Goal: Task Accomplishment & Management: Manage account settings

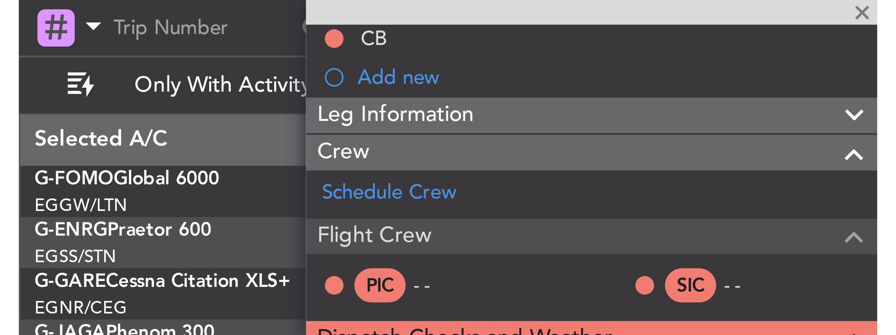
scroll to position [91, 0]
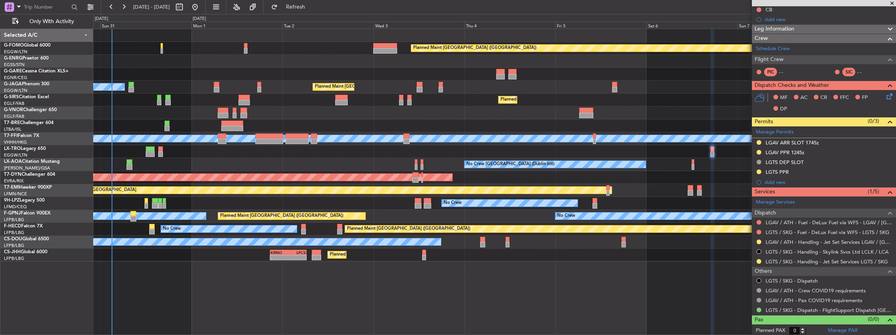
click at [163, 50] on div "Planned Maint [GEOGRAPHIC_DATA] ([GEOGRAPHIC_DATA])" at bounding box center [494, 48] width 803 height 13
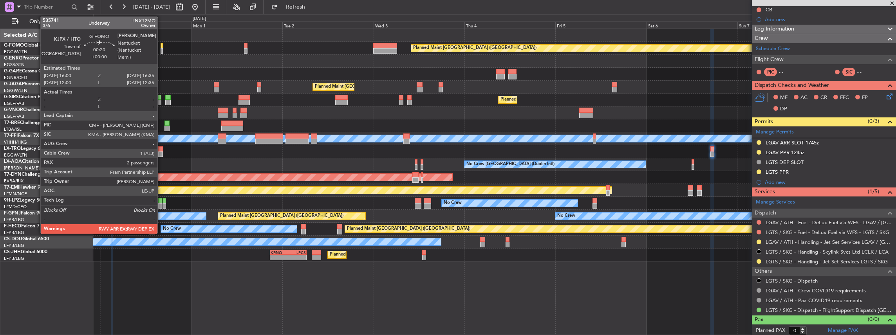
click at [161, 50] on div at bounding box center [162, 50] width 2 height 5
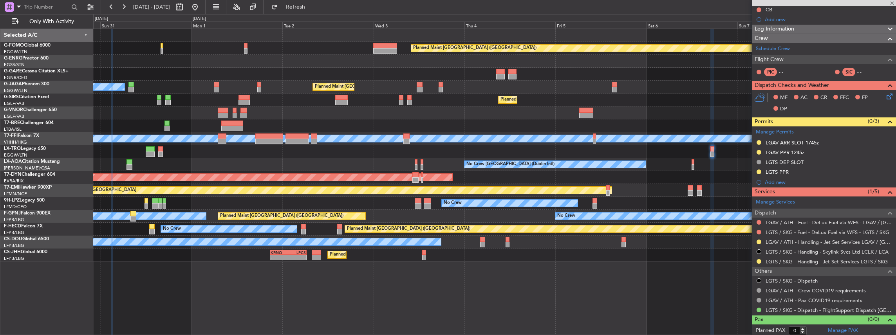
type input "2"
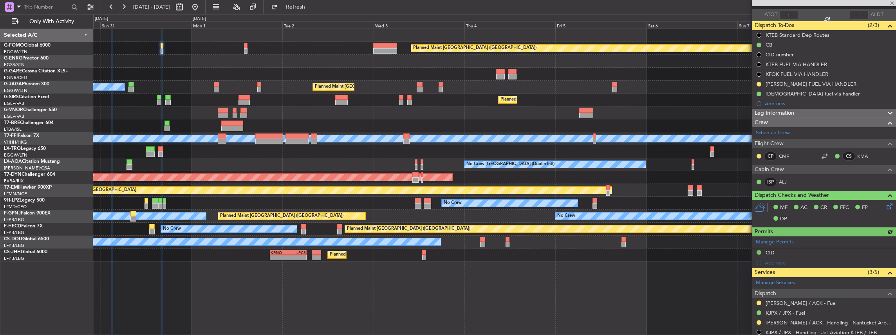
scroll to position [130, 0]
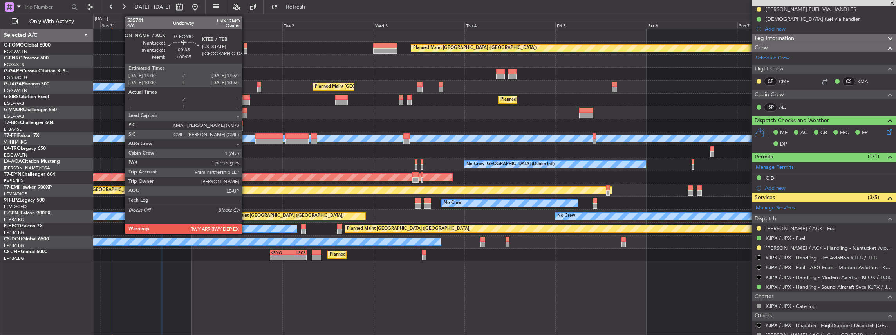
click at [246, 49] on div at bounding box center [246, 50] width 4 height 5
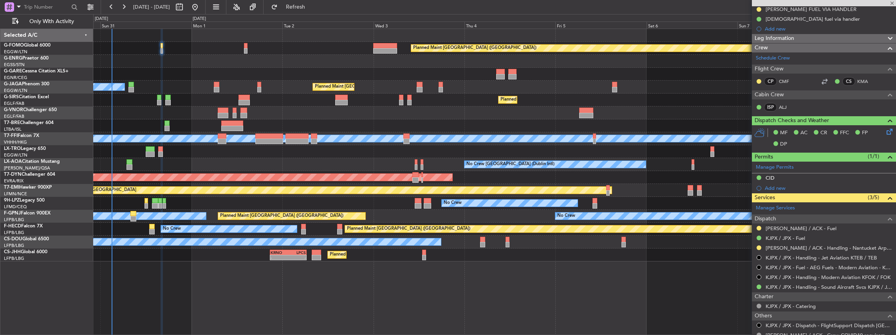
type input "+00:05"
type input "1"
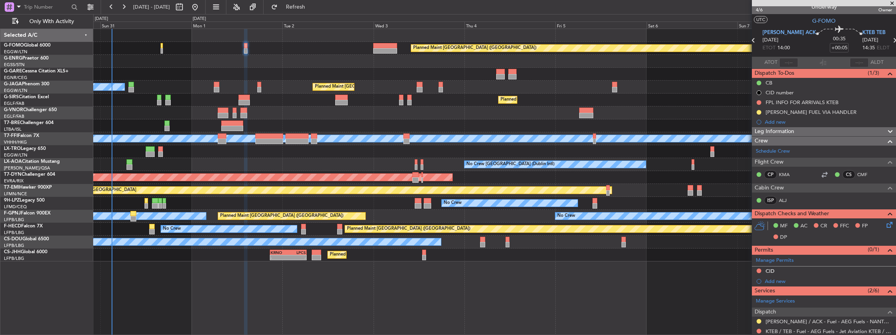
scroll to position [0, 0]
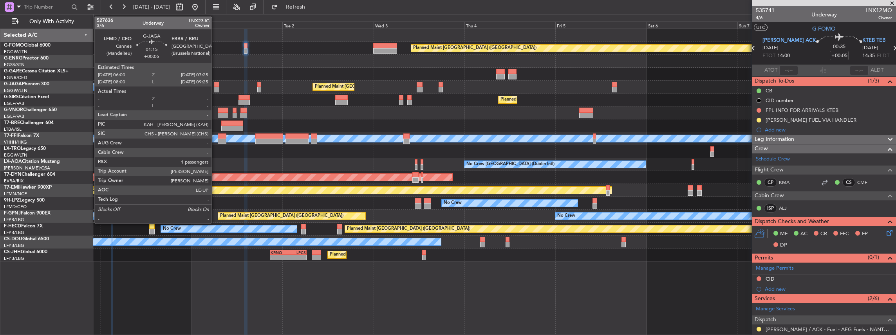
click at [215, 87] on div at bounding box center [216, 89] width 5 height 5
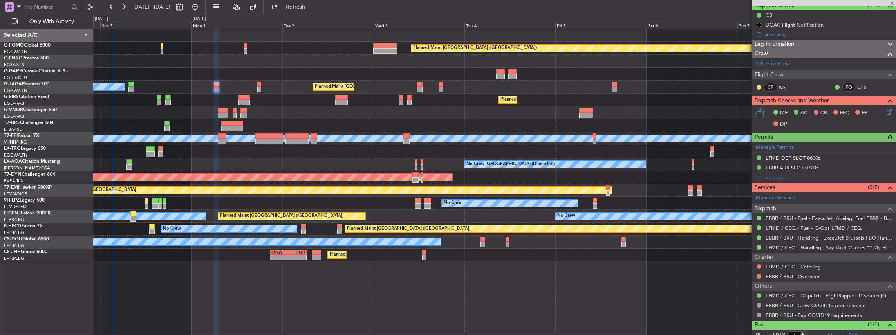
scroll to position [78, 0]
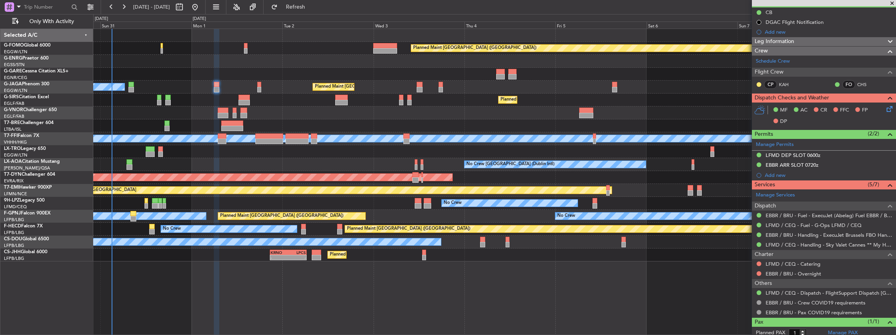
click at [257, 88] on div "Planned Maint [GEOGRAPHIC_DATA] ([GEOGRAPHIC_DATA]) Owner Ibiza" at bounding box center [494, 87] width 803 height 13
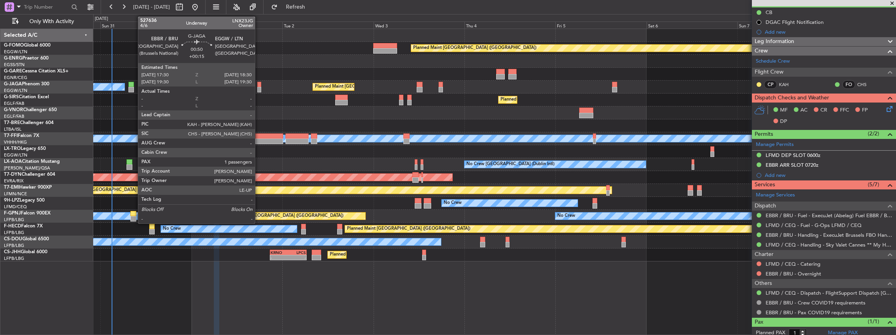
click at [259, 88] on div at bounding box center [259, 89] width 4 height 5
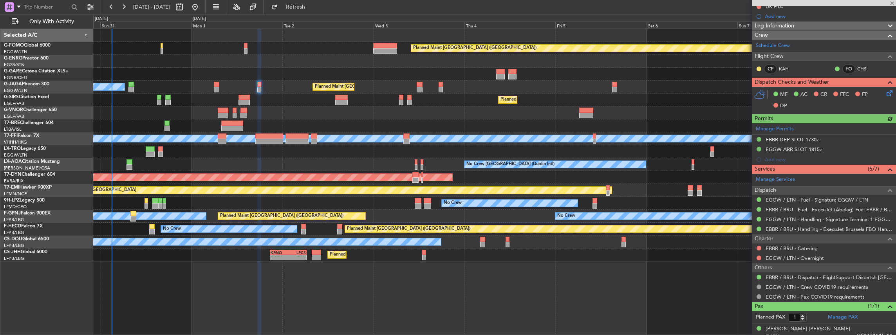
scroll to position [98, 0]
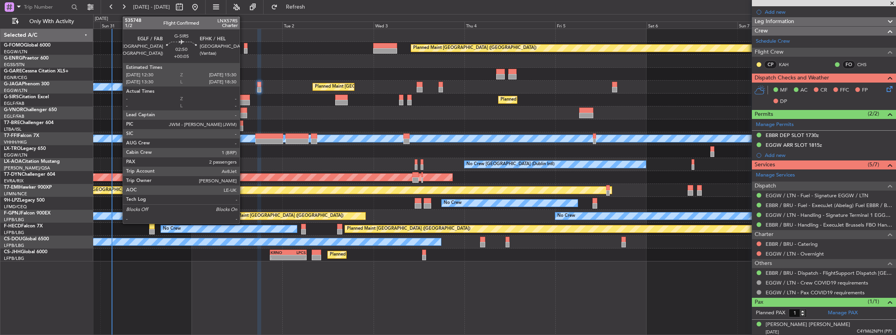
click at [244, 99] on div at bounding box center [245, 97] width 12 height 5
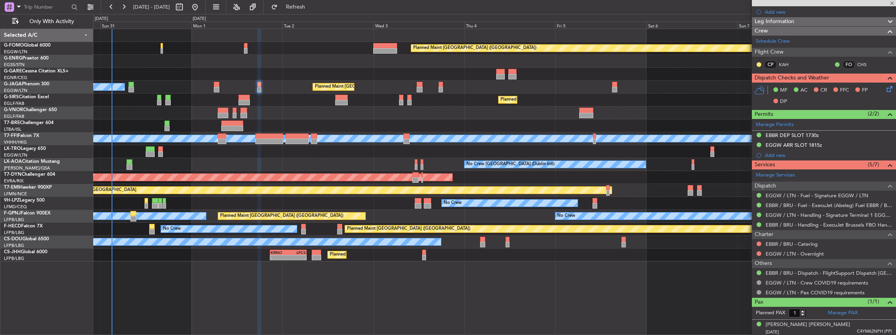
type input "+00:05"
type input "2"
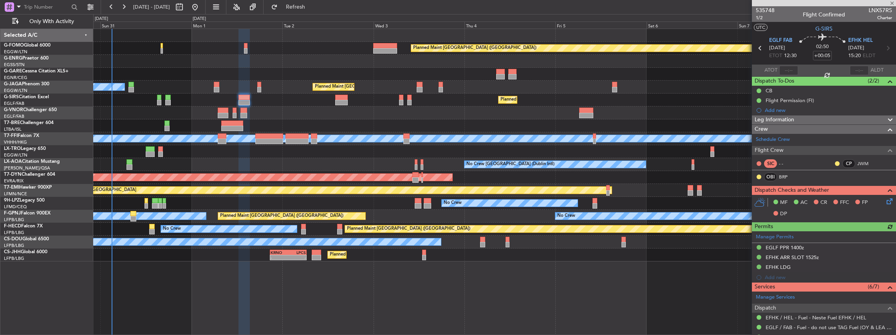
scroll to position [104, 0]
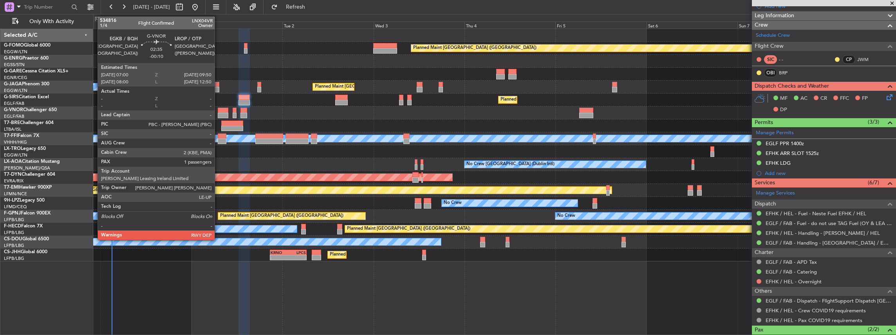
click at [219, 114] on div at bounding box center [223, 115] width 11 height 5
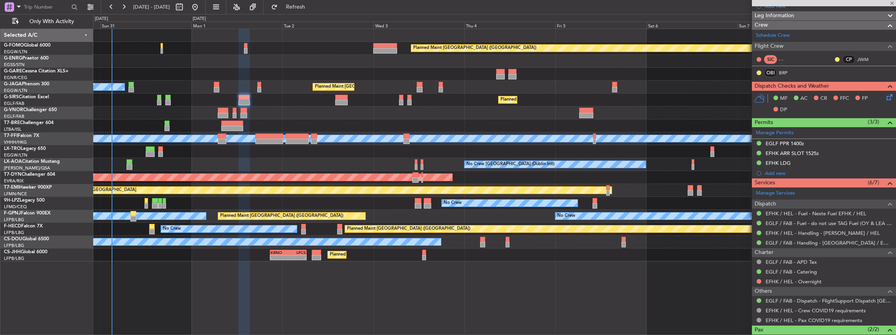
type input "-00:10"
type input "1"
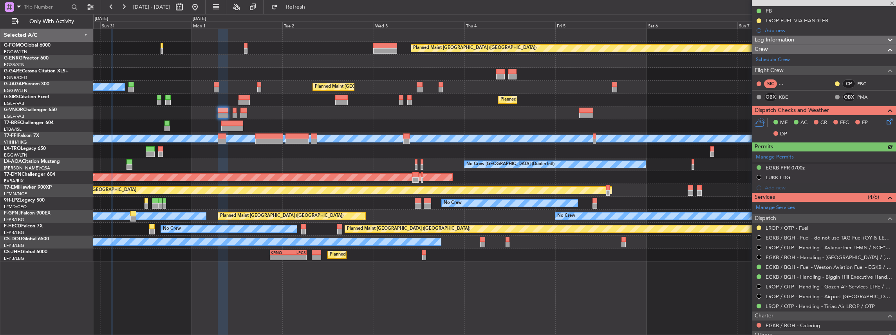
scroll to position [130, 0]
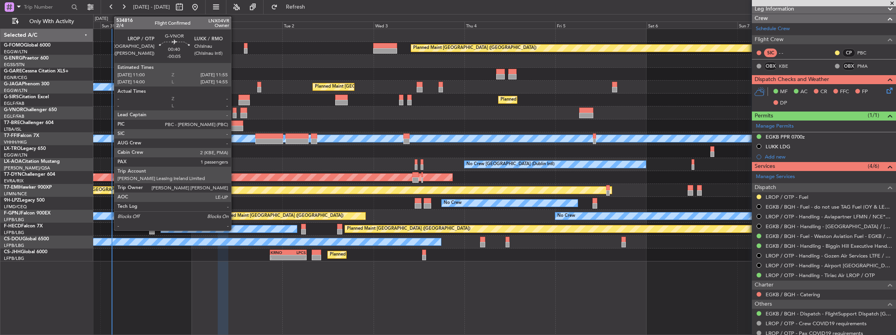
click at [235, 111] on div at bounding box center [235, 110] width 4 height 5
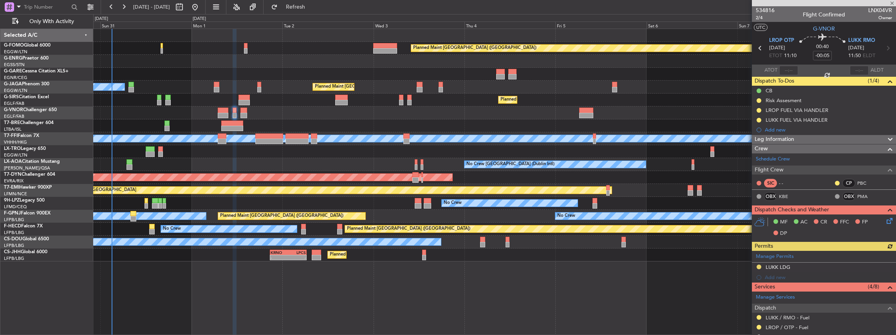
scroll to position [78, 0]
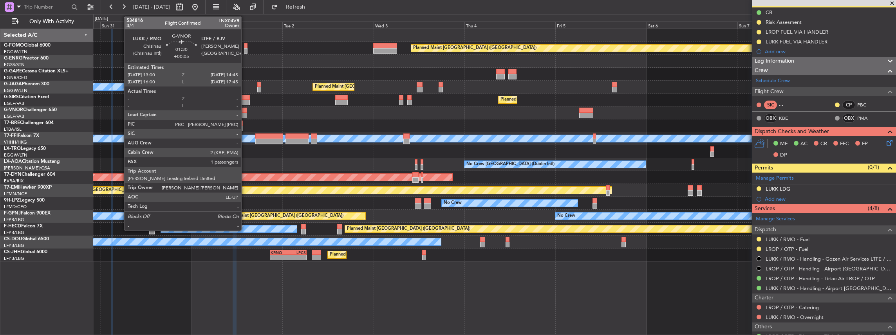
click at [245, 113] on div at bounding box center [243, 115] width 7 height 5
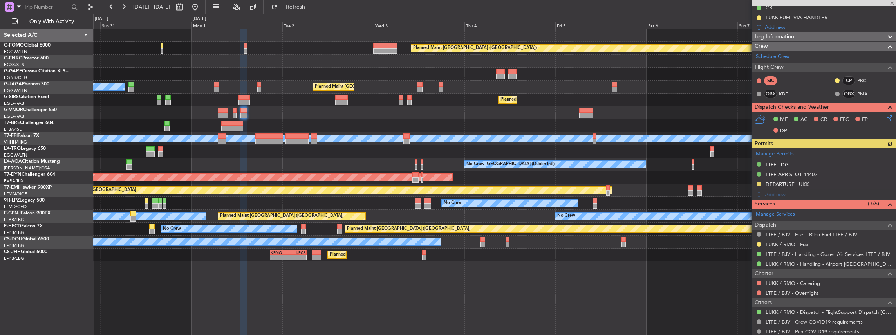
scroll to position [104, 0]
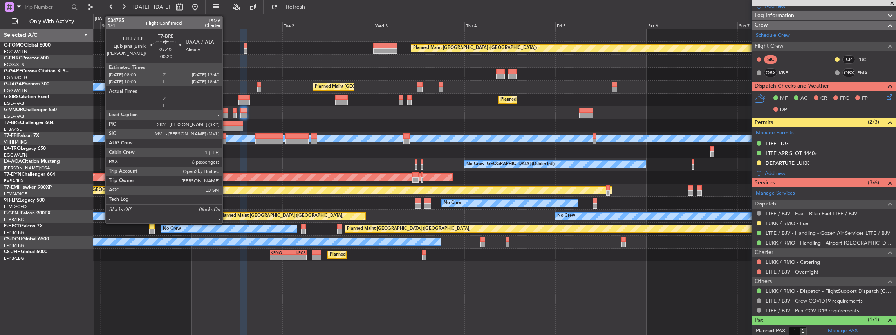
click at [226, 126] on div at bounding box center [232, 128] width 22 height 5
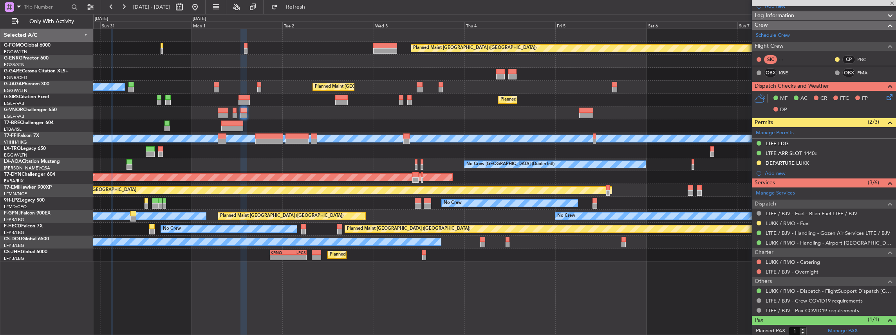
type input "-00:20"
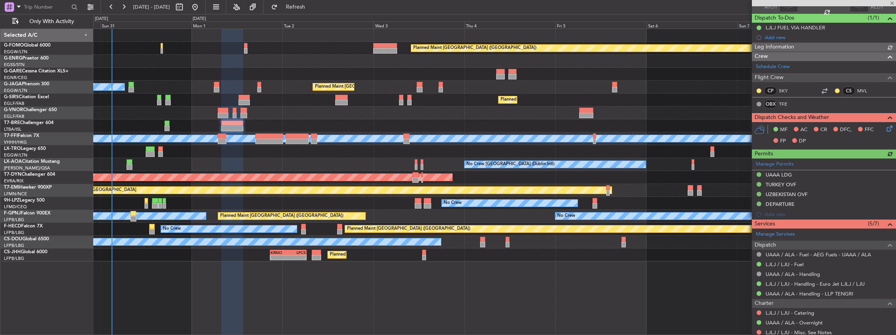
scroll to position [78, 0]
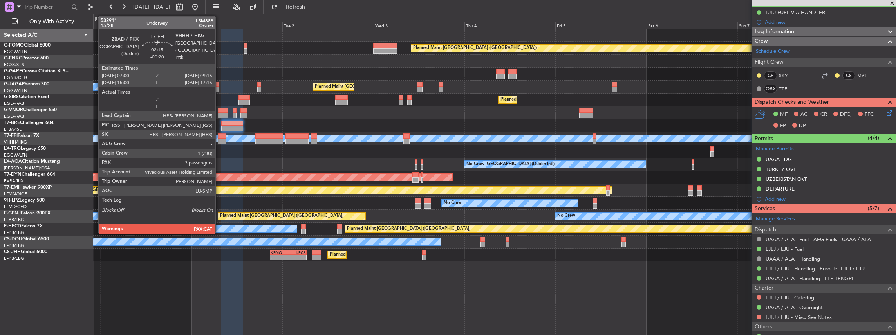
click at [219, 138] on div at bounding box center [222, 136] width 9 height 5
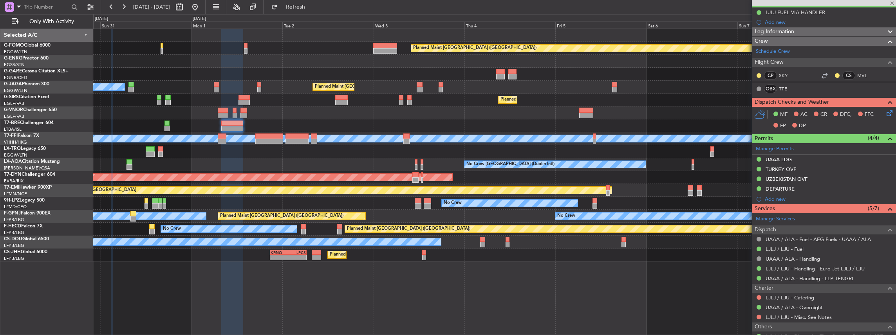
type input "5"
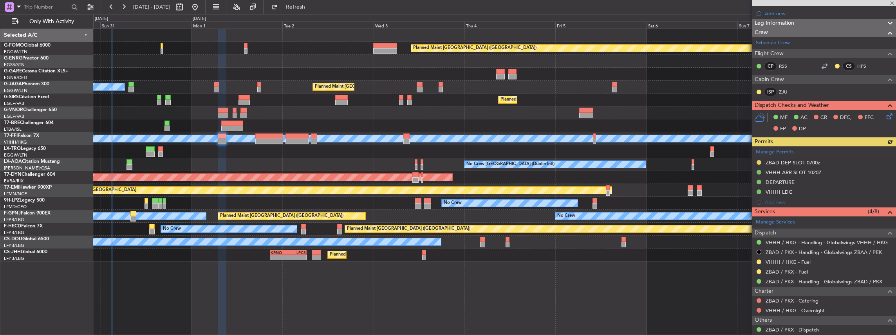
scroll to position [157, 0]
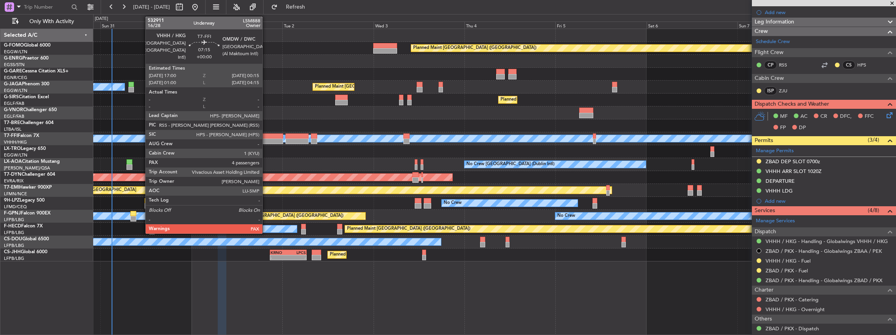
click at [266, 137] on div at bounding box center [269, 136] width 28 height 5
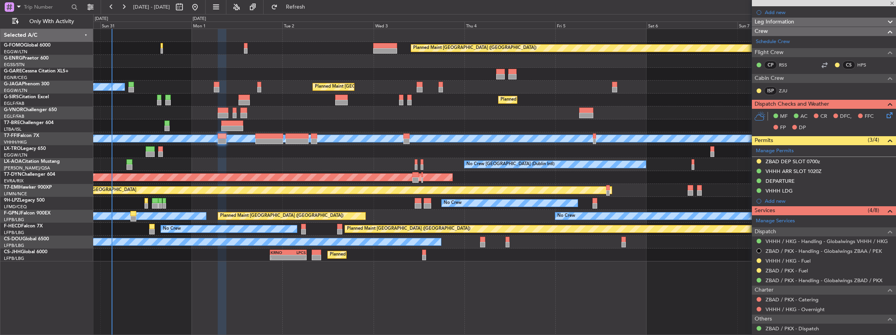
type input "4"
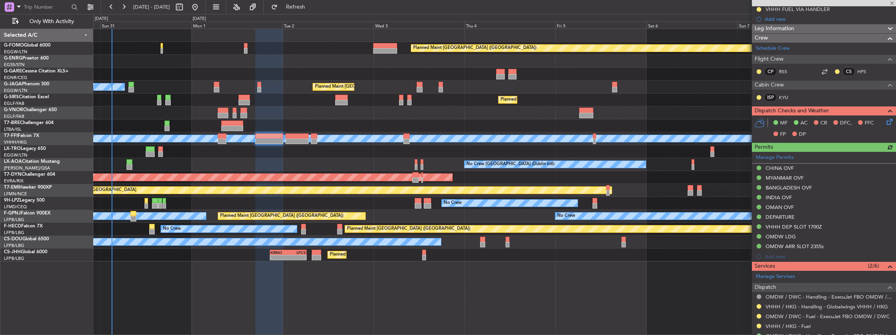
scroll to position [183, 0]
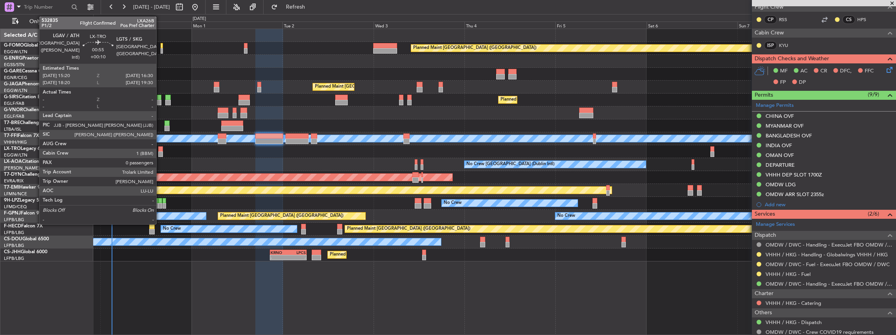
click at [160, 147] on div at bounding box center [160, 154] width 5 height 5
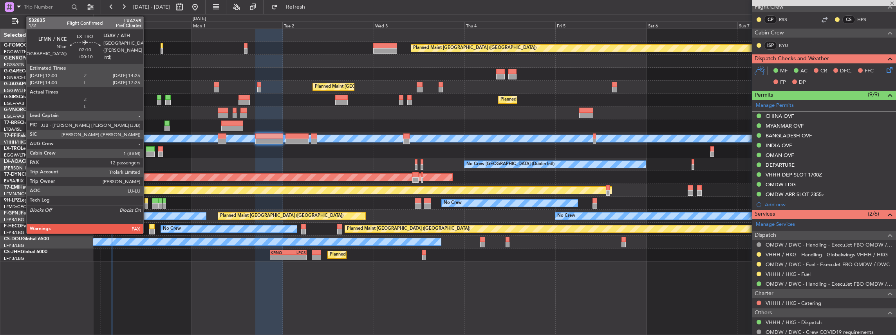
type input "+00:10"
type input "0"
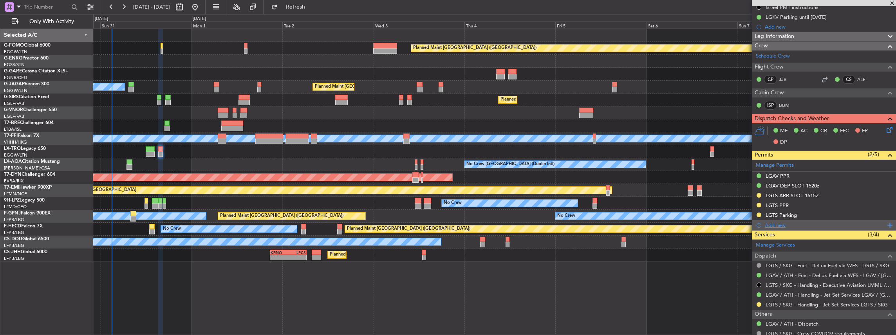
scroll to position [104, 0]
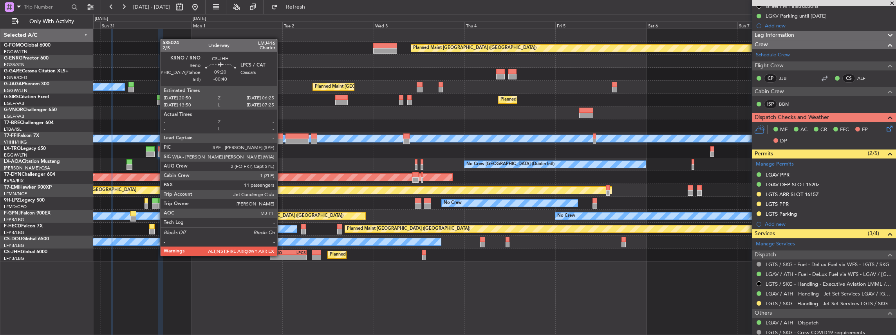
click at [281, 147] on div "-" at bounding box center [280, 257] width 18 height 5
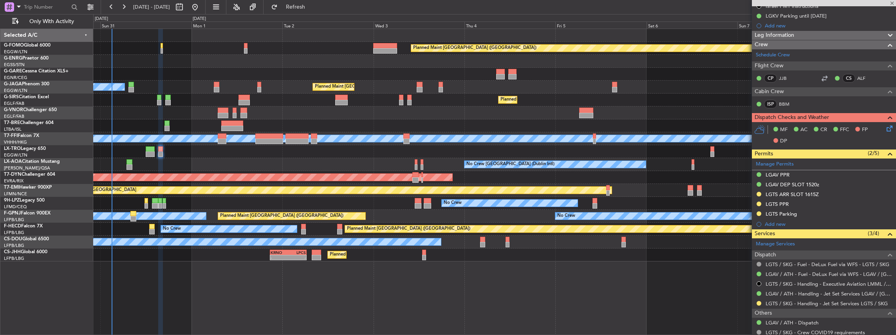
type input "-00:40"
type input "11"
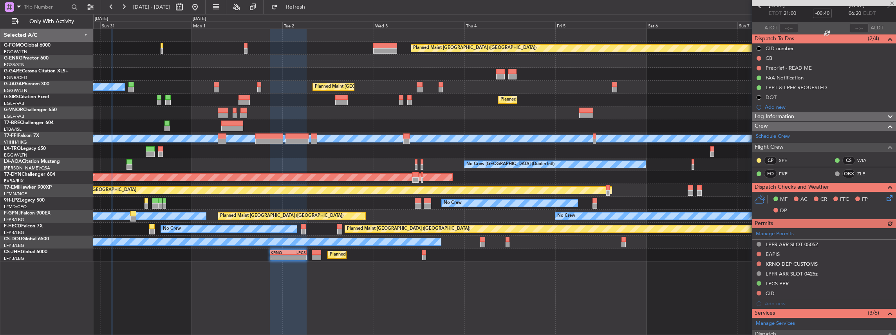
scroll to position [130, 0]
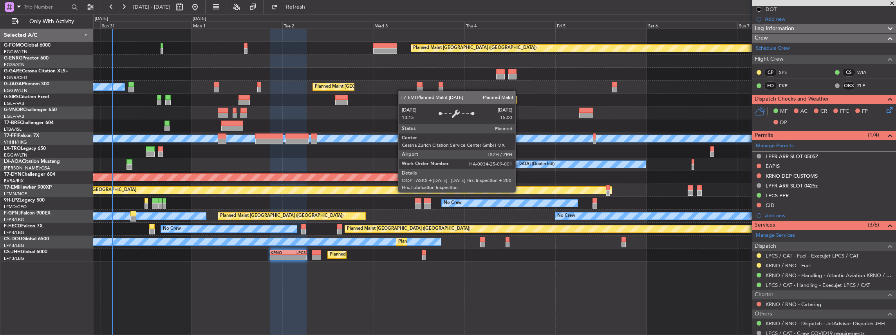
click at [332, 147] on div "Planned Maint [GEOGRAPHIC_DATA]" at bounding box center [336, 190] width 552 height 7
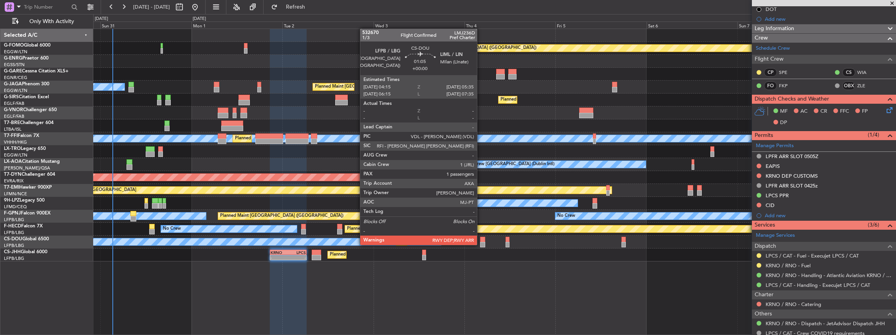
click at [332, 147] on div at bounding box center [482, 244] width 5 height 5
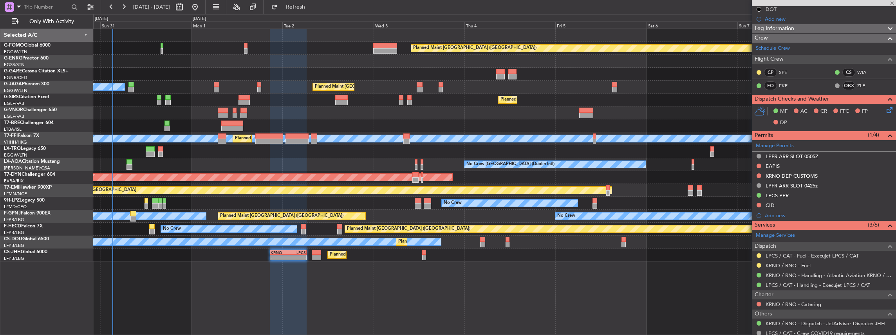
type input "1"
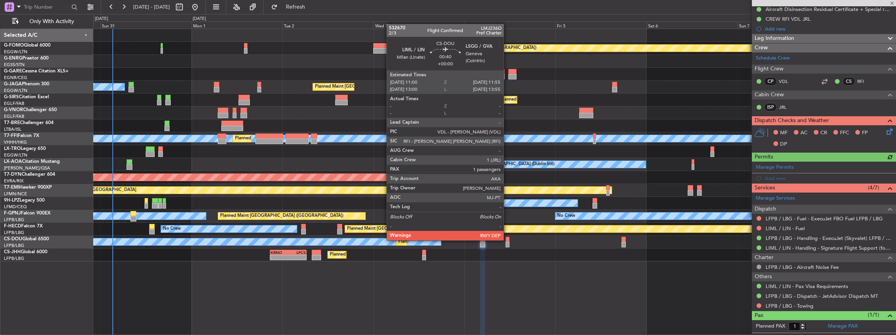
click at [332, 147] on div at bounding box center [508, 239] width 4 height 5
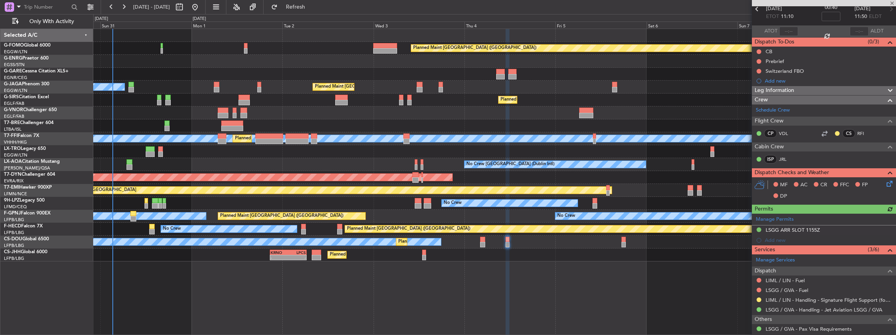
scroll to position [78, 0]
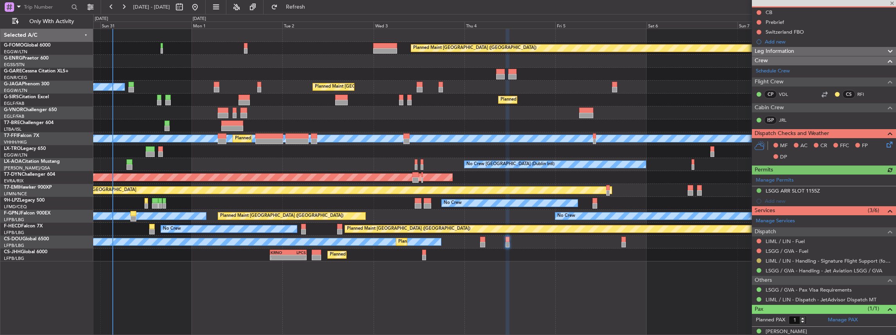
click at [332, 147] on button at bounding box center [759, 260] width 5 height 5
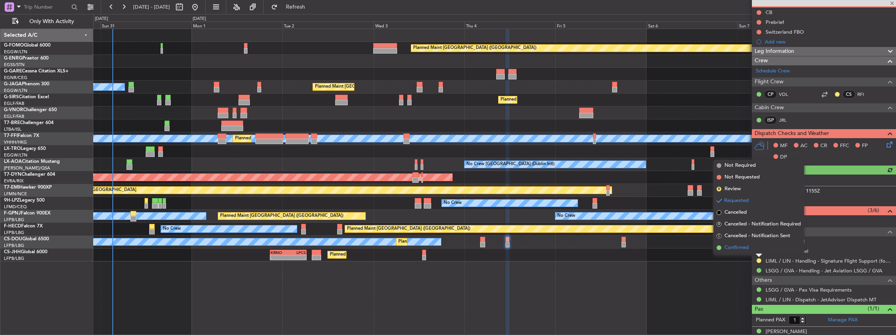
click at [332, 147] on span "Confirmed" at bounding box center [737, 248] width 24 height 8
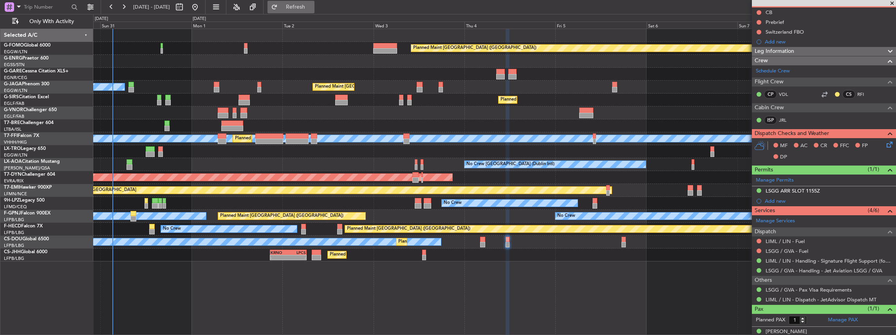
click at [313, 11] on button "Refresh" at bounding box center [290, 7] width 47 height 13
click at [307, 11] on button "Refresh" at bounding box center [290, 7] width 47 height 13
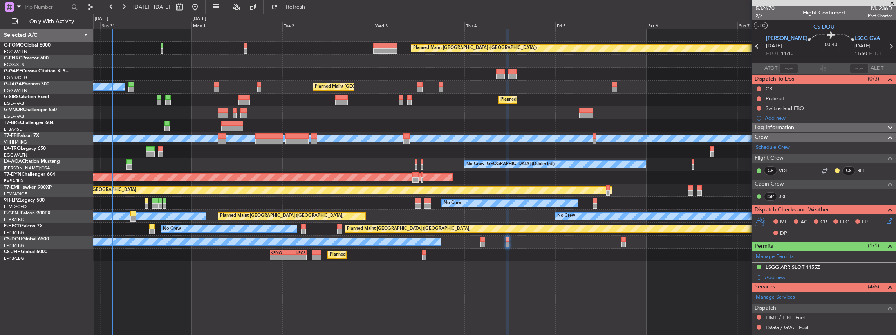
scroll to position [0, 0]
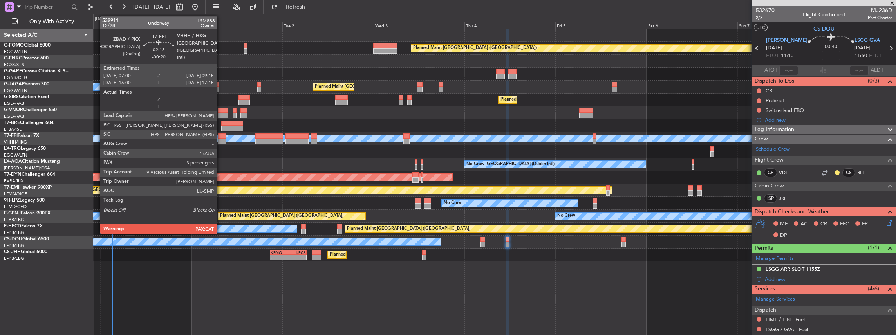
click at [221, 138] on div at bounding box center [222, 136] width 9 height 5
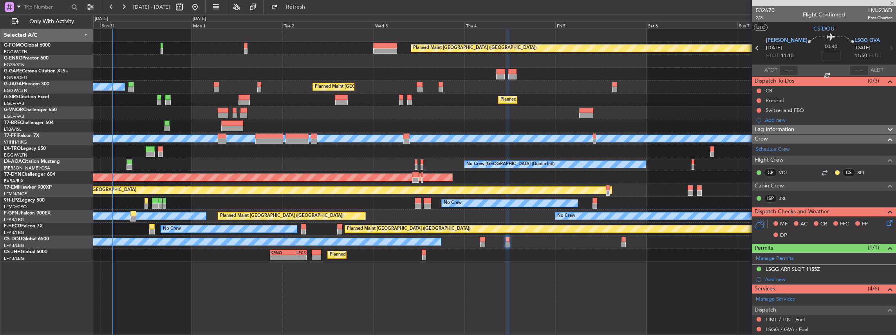
type input "-00:20"
type input "5"
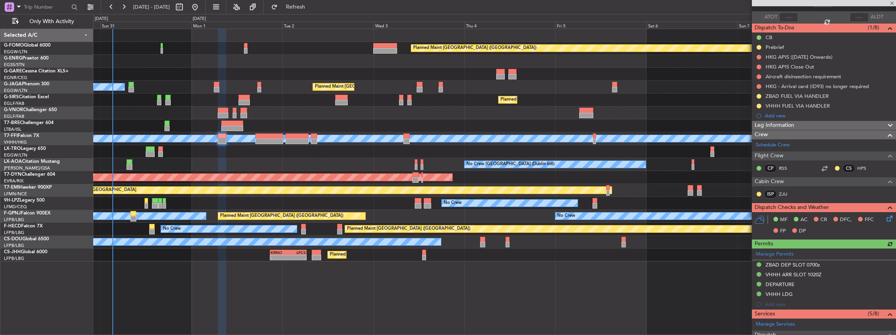
scroll to position [130, 0]
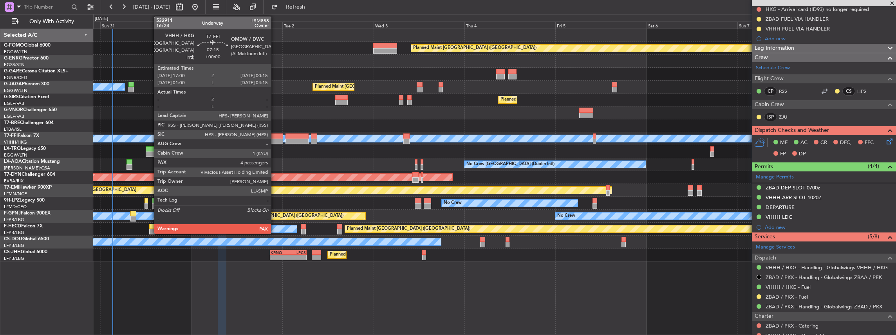
click at [275, 135] on div at bounding box center [269, 136] width 28 height 5
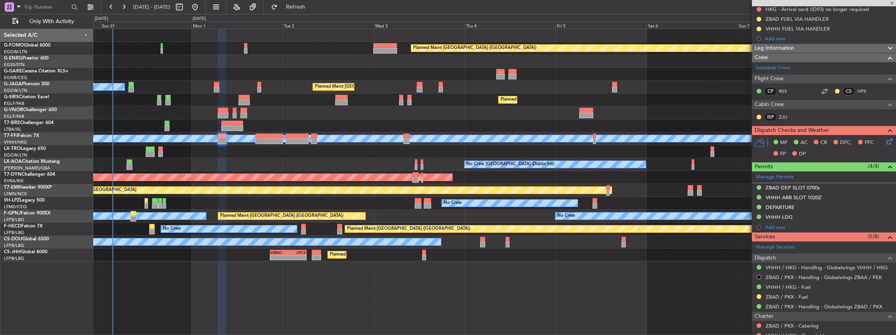
type input "4"
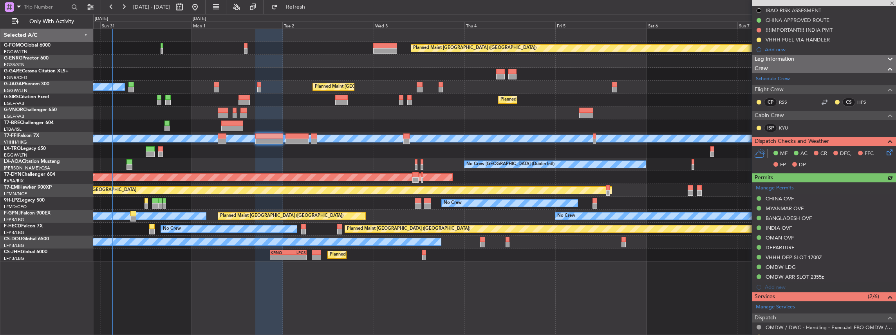
scroll to position [183, 0]
